Goal: Complete application form: Complete application form

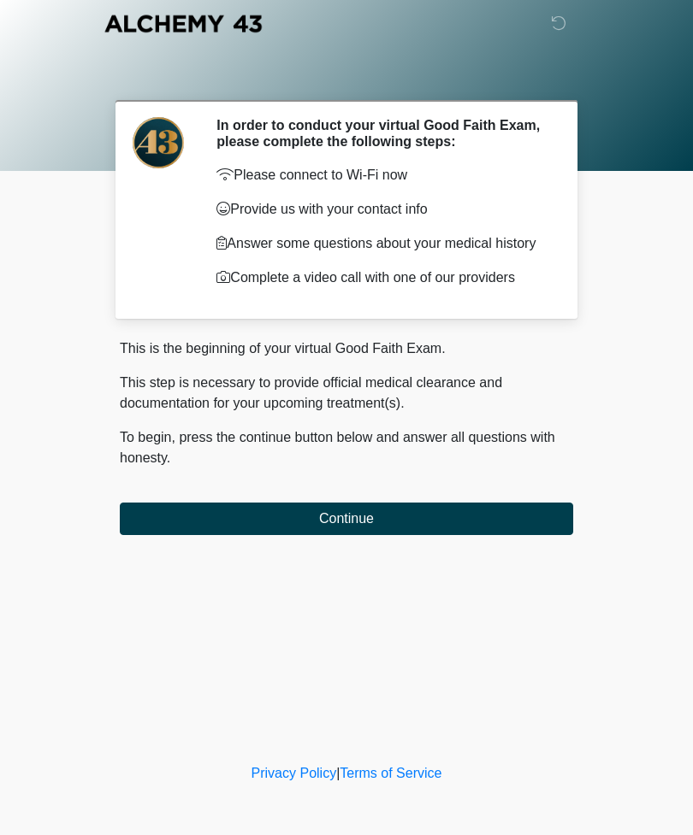
click at [377, 520] on button "Continue" at bounding box center [346, 519] width 453 height 32
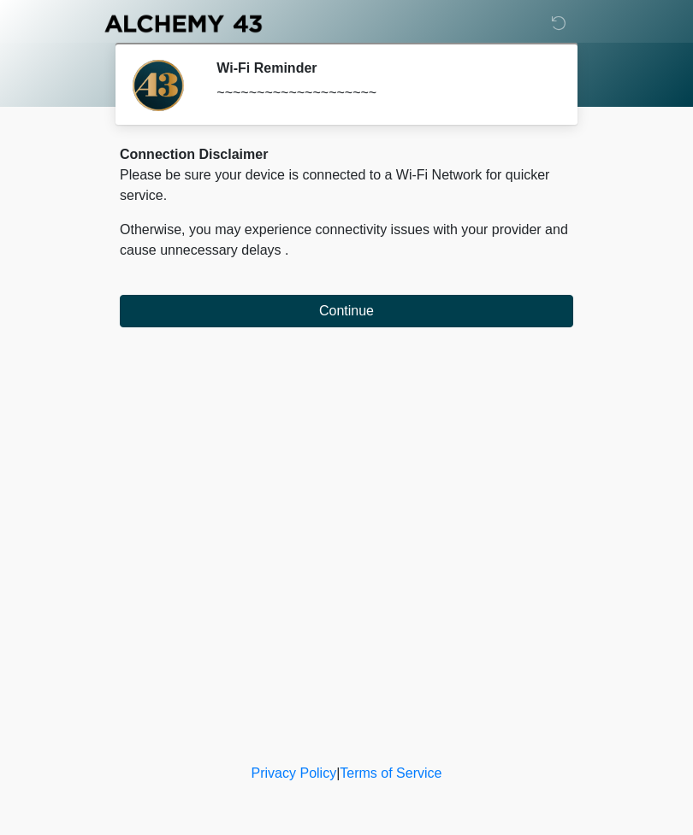
click at [397, 304] on button "Continue" at bounding box center [346, 311] width 453 height 32
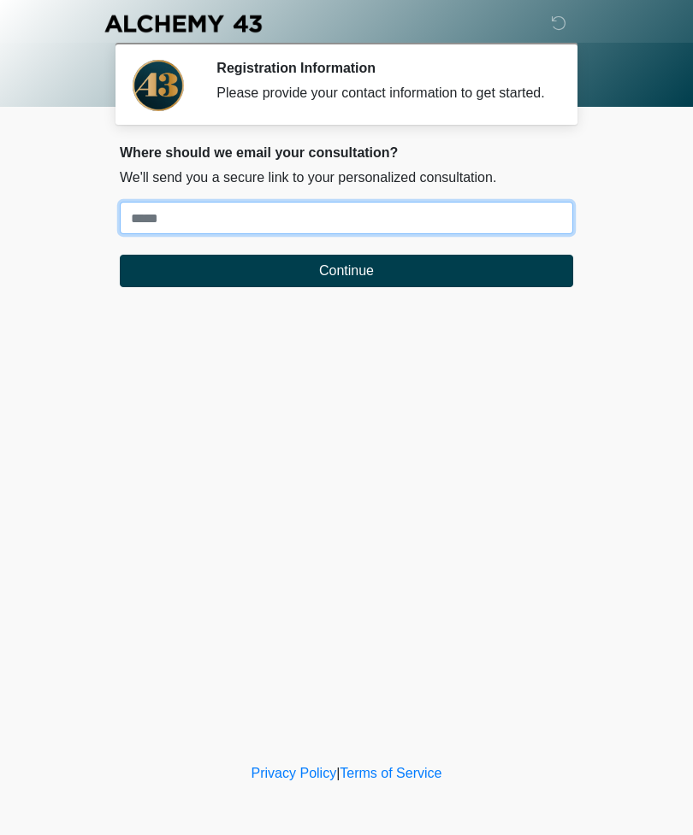
click at [460, 225] on input "Where should we email your treatment plan?" at bounding box center [346, 218] width 453 height 32
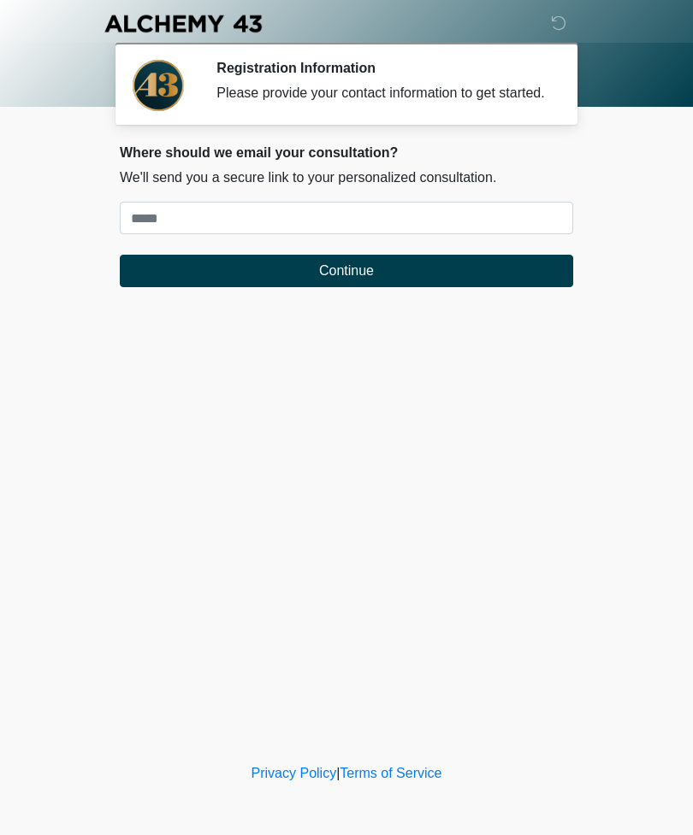
click at [298, 468] on div "‎ ‎ ‎ ‎ Registration Information Please provide your contact information to get…" at bounding box center [346, 380] width 513 height 726
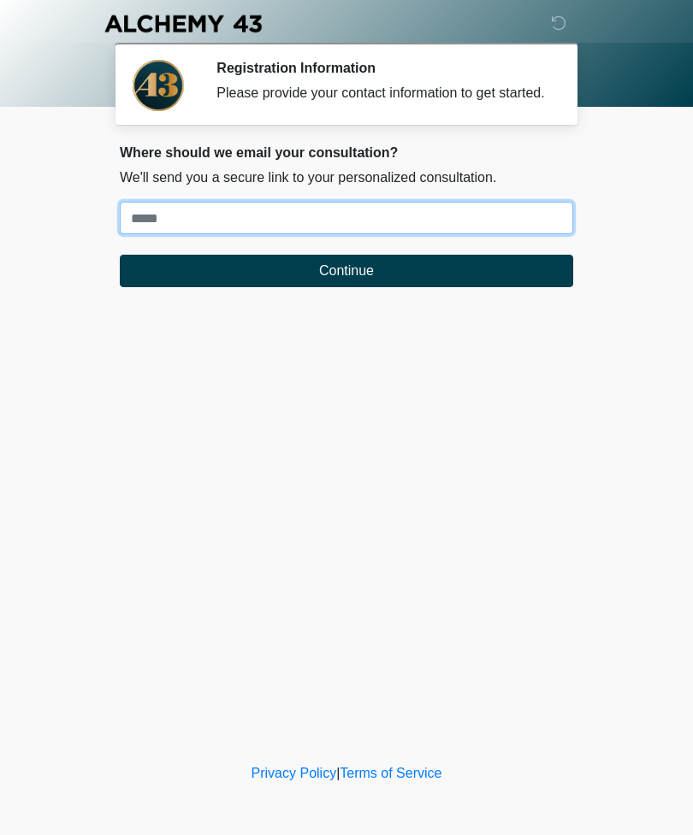
click at [233, 230] on input "Where should we email your treatment plan?" at bounding box center [346, 218] width 453 height 32
type input "**********"
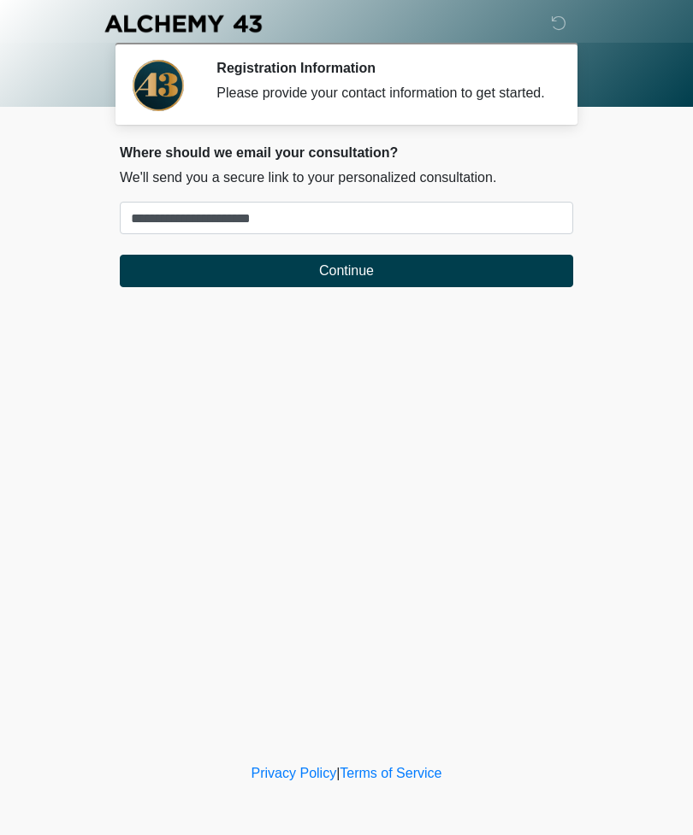
click at [401, 287] on button "Continue" at bounding box center [346, 271] width 453 height 32
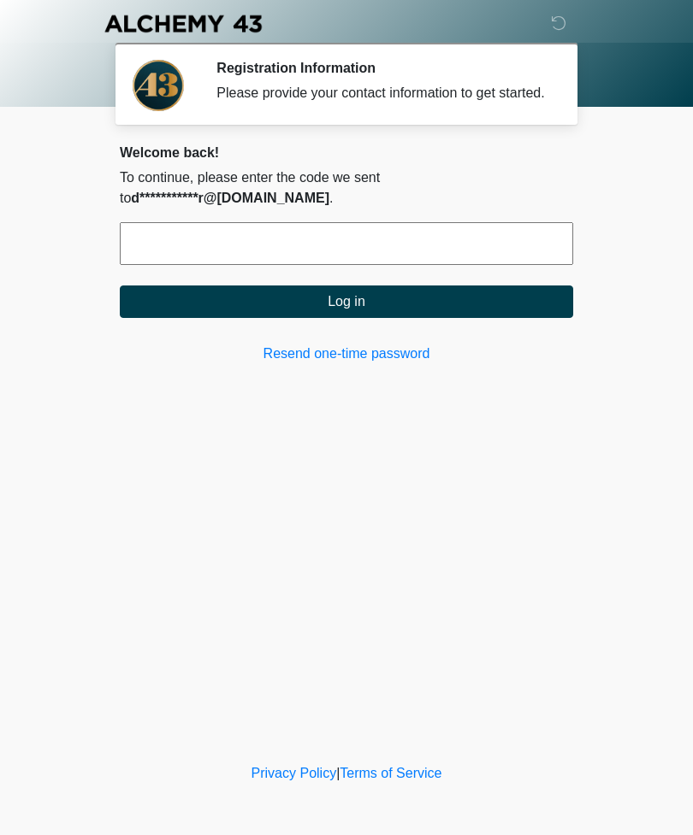
click at [356, 260] on input "text" at bounding box center [346, 243] width 453 height 43
click at [346, 318] on button "Log in" at bounding box center [346, 302] width 453 height 32
type input "*"
type input "******"
click at [440, 318] on button "Log in" at bounding box center [346, 302] width 453 height 32
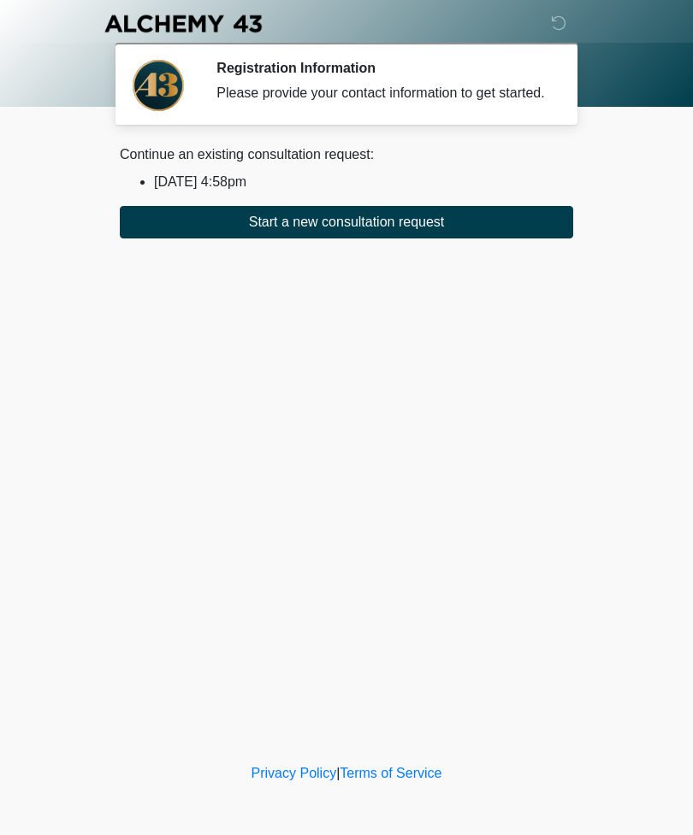
click at [475, 239] on button "Start a new consultation request" at bounding box center [346, 222] width 453 height 32
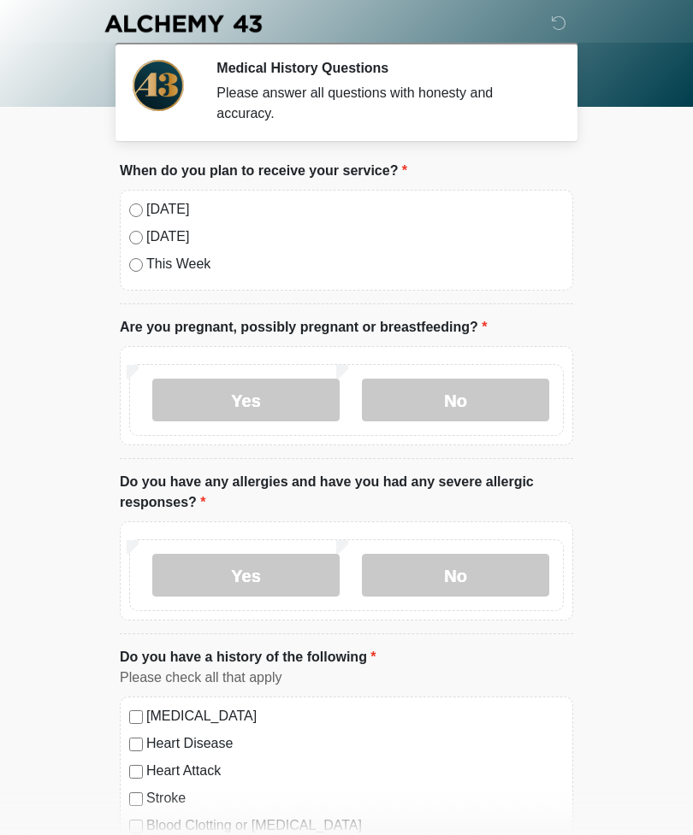
click at [162, 210] on label "[DATE]" at bounding box center [354, 209] width 417 height 21
click at [459, 403] on label "No" at bounding box center [455, 400] width 187 height 43
click at [507, 573] on label "No" at bounding box center [455, 575] width 187 height 43
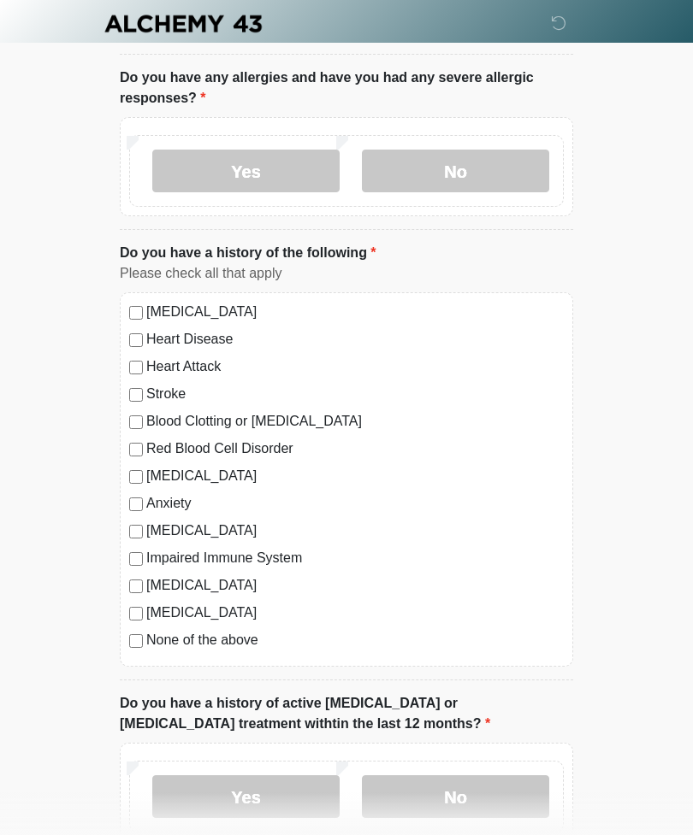
scroll to position [410, 0]
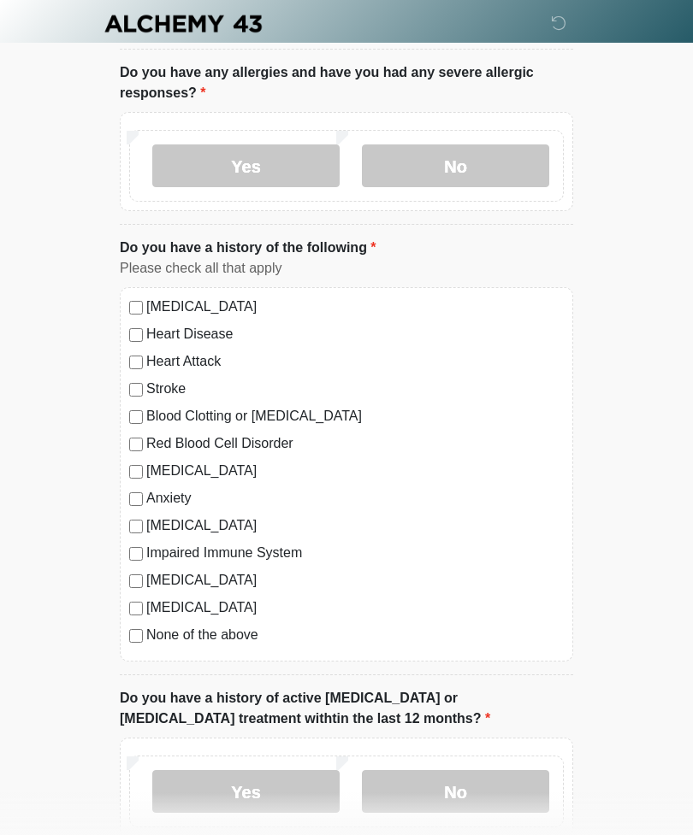
click at [232, 604] on label "None of the above" at bounding box center [354, 635] width 417 height 21
click at [454, 604] on label "No" at bounding box center [455, 791] width 187 height 43
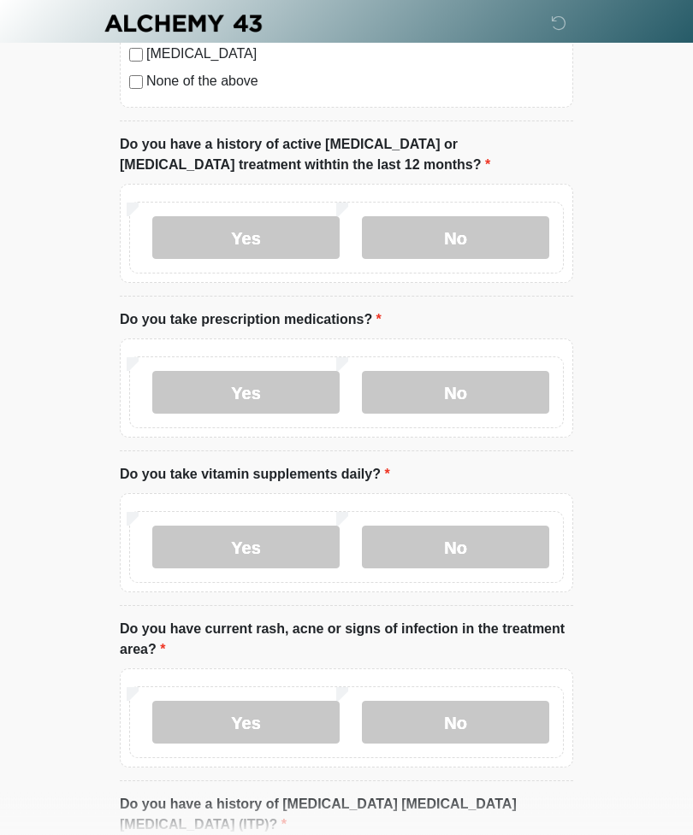
scroll to position [987, 0]
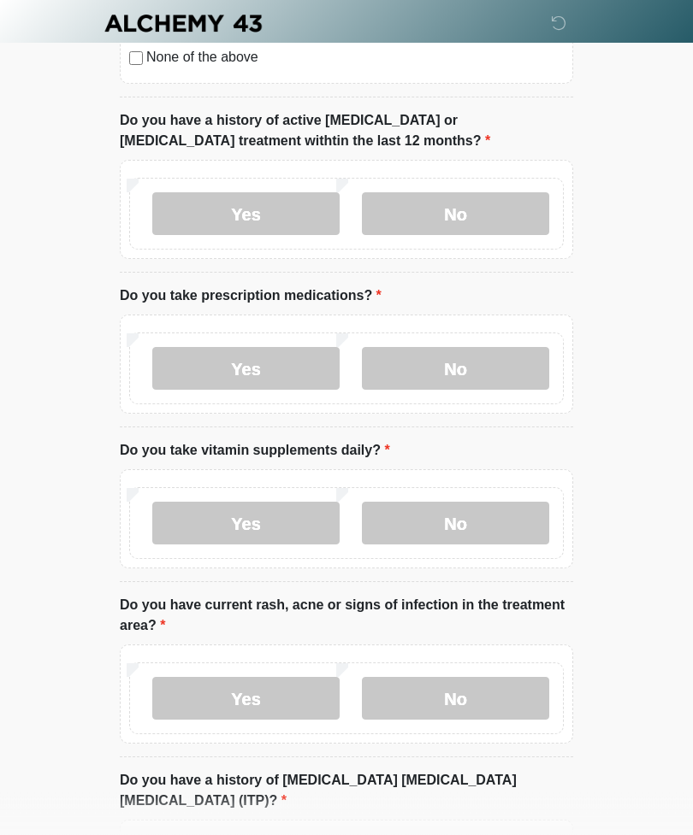
click at [488, 361] on label "No" at bounding box center [455, 369] width 187 height 43
click at [255, 532] on label "Yes" at bounding box center [245, 523] width 187 height 43
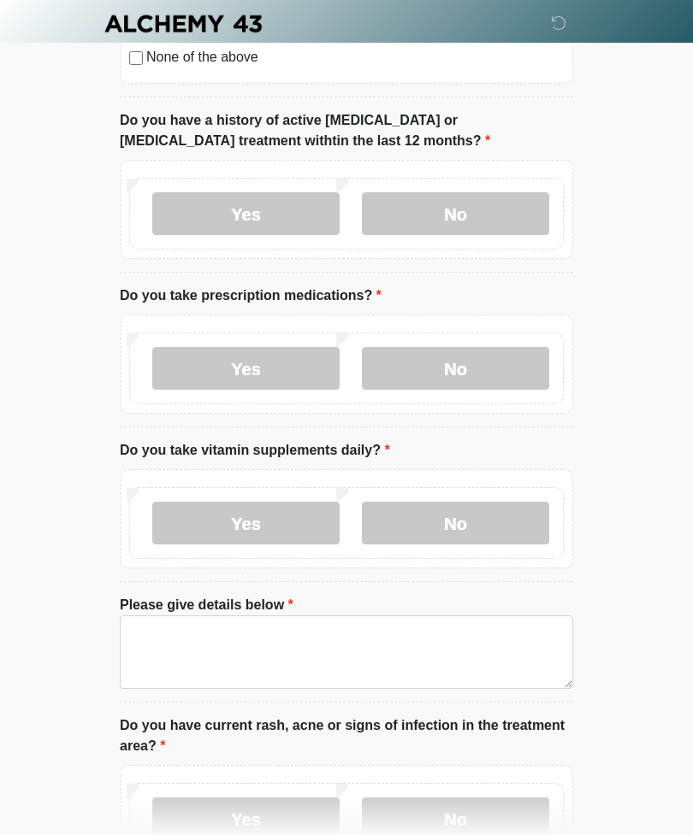
click at [468, 520] on label "No" at bounding box center [455, 523] width 187 height 43
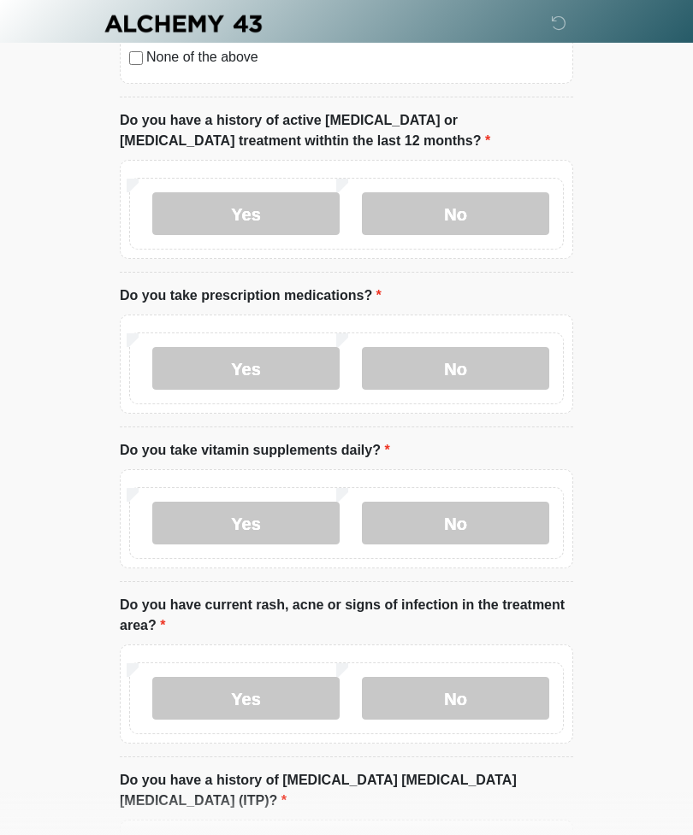
click at [459, 604] on label "No" at bounding box center [455, 698] width 187 height 43
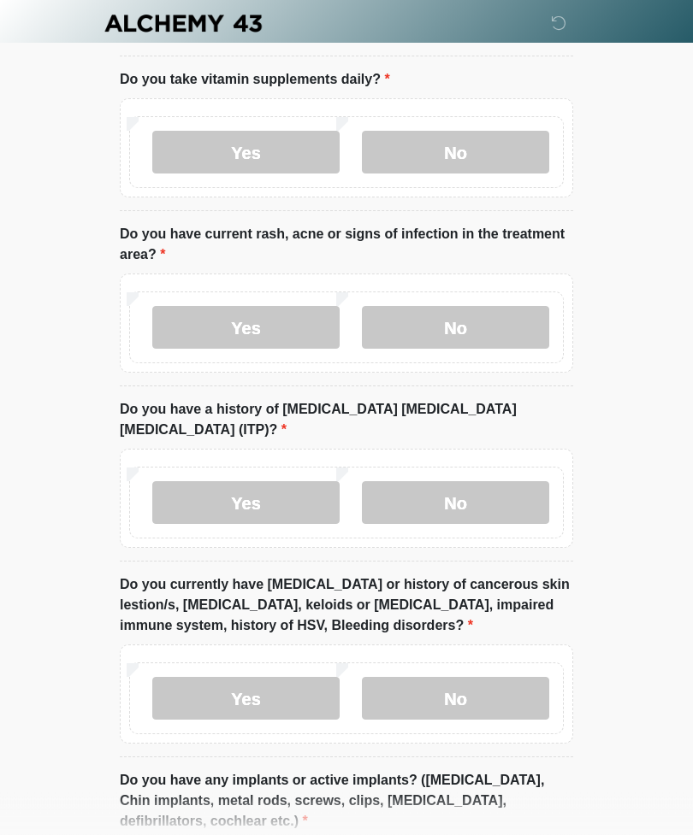
scroll to position [1363, 0]
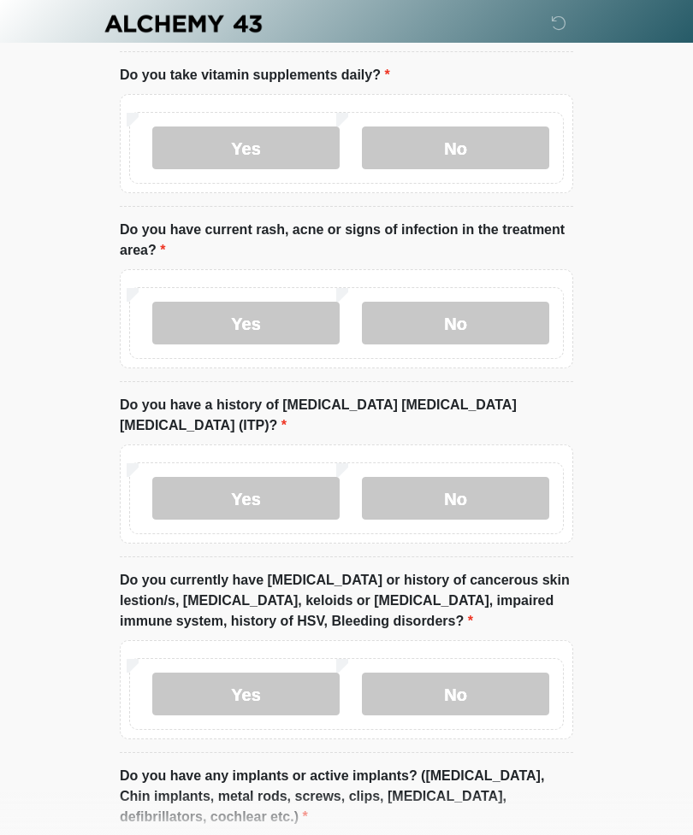
click at [486, 477] on label "No" at bounding box center [455, 498] width 187 height 43
click at [434, 604] on label "No" at bounding box center [455, 694] width 187 height 43
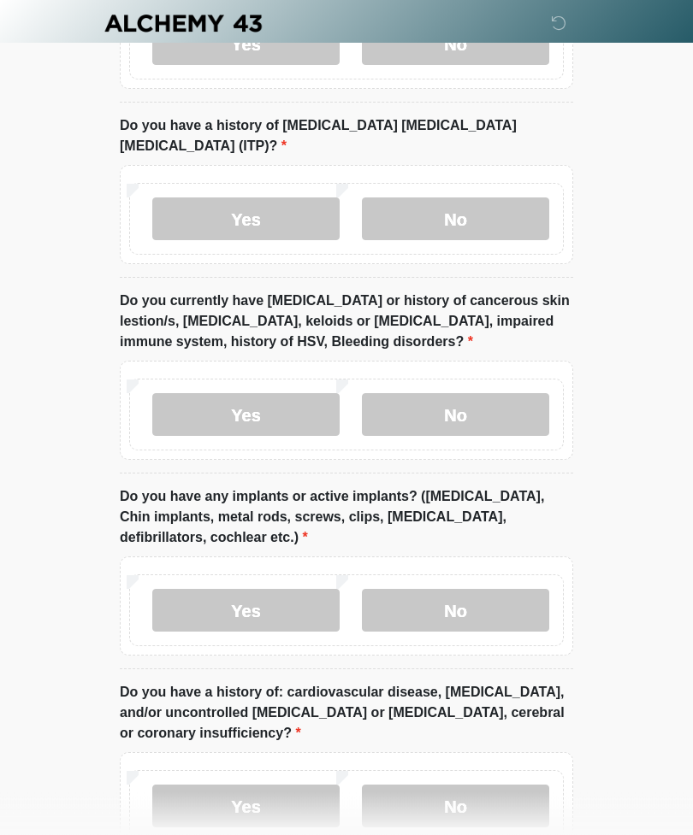
click at [489, 590] on label "No" at bounding box center [455, 611] width 187 height 43
click at [457, 604] on label "No" at bounding box center [455, 806] width 187 height 43
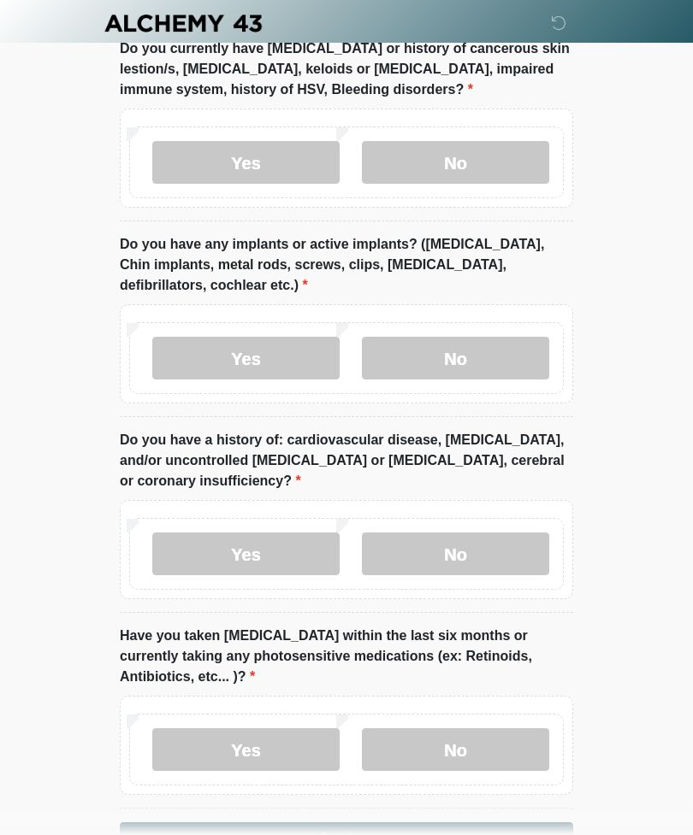
scroll to position [1926, 0]
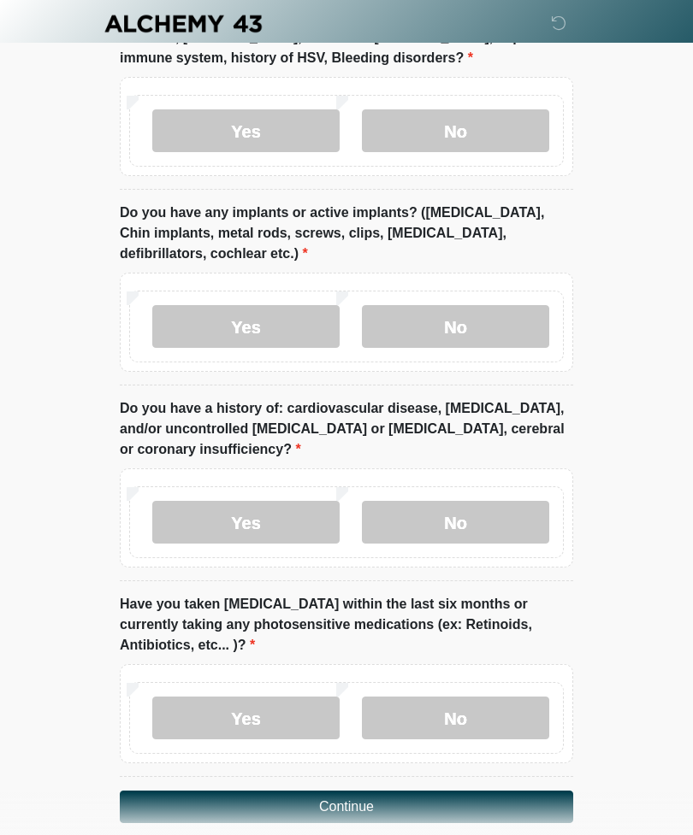
click at [478, 604] on label "No" at bounding box center [455, 718] width 187 height 43
click at [398, 604] on button "Continue" at bounding box center [346, 807] width 453 height 32
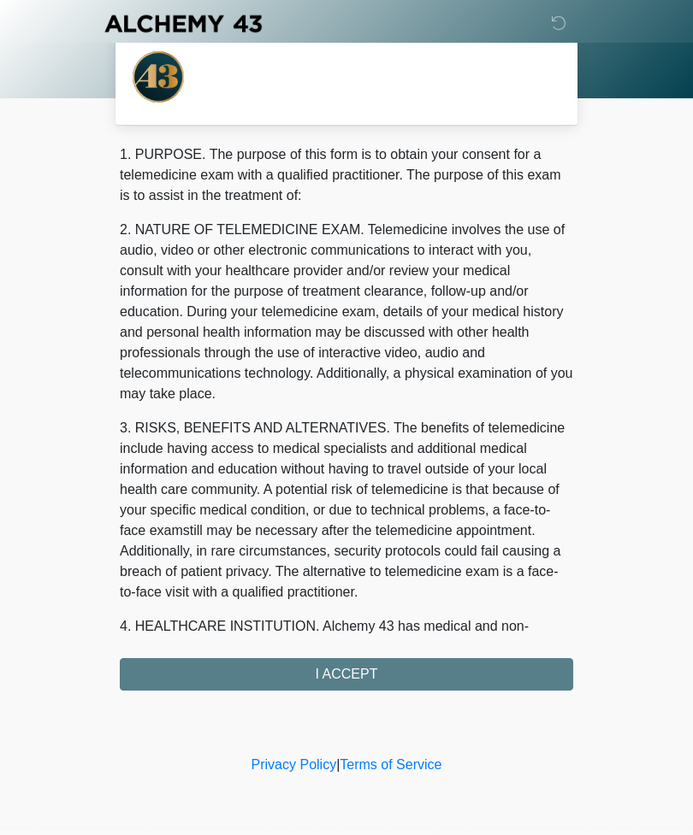
scroll to position [0, 0]
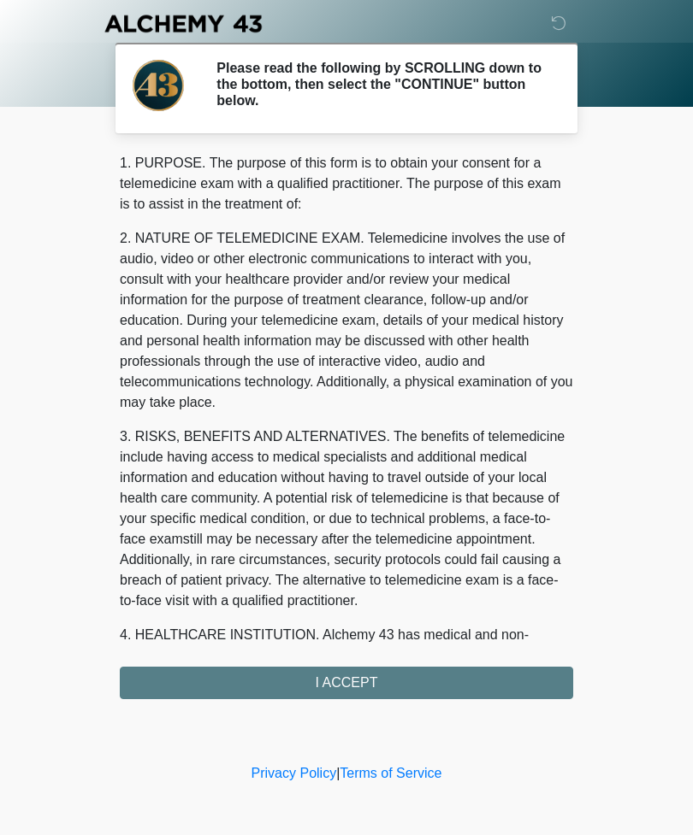
click at [383, 604] on div "1. PURPOSE. The purpose of this form is to obtain your consent for a telemedici…" at bounding box center [346, 426] width 453 height 546
click at [343, 604] on div "1. PURPOSE. The purpose of this form is to obtain your consent for a telemedici…" at bounding box center [346, 426] width 453 height 546
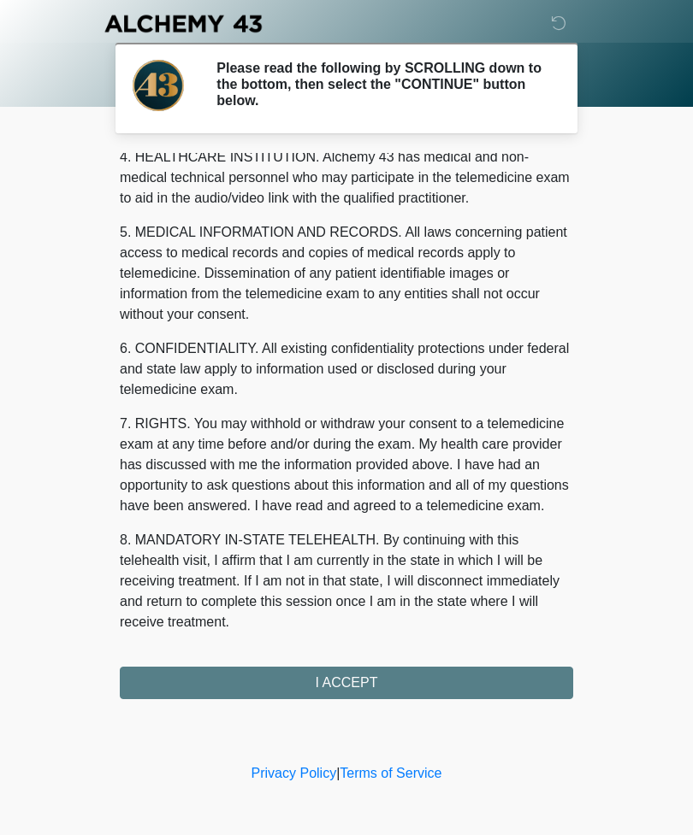
click at [404, 604] on div "1. PURPOSE. The purpose of this form is to obtain your consent for a telemedici…" at bounding box center [346, 426] width 453 height 546
click at [403, 604] on button "I ACCEPT" at bounding box center [346, 683] width 453 height 32
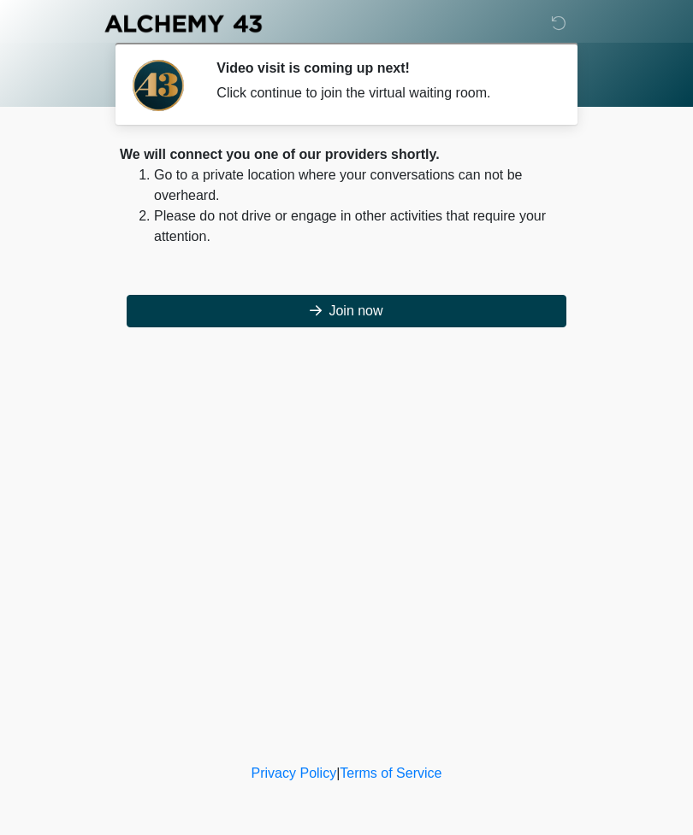
click at [517, 313] on button "Join now" at bounding box center [347, 311] width 440 height 32
